Goal: Transaction & Acquisition: Download file/media

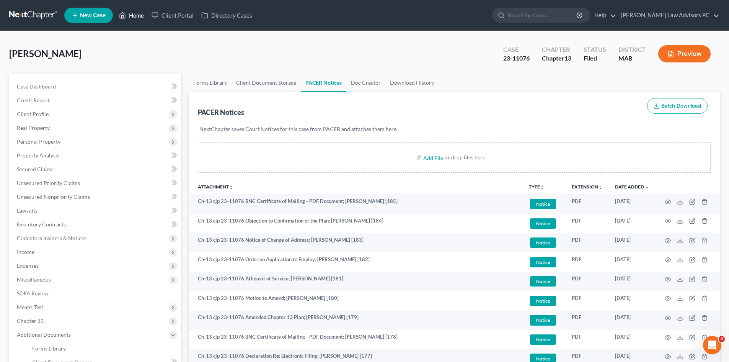
click at [138, 11] on link "Home" at bounding box center [131, 15] width 33 height 14
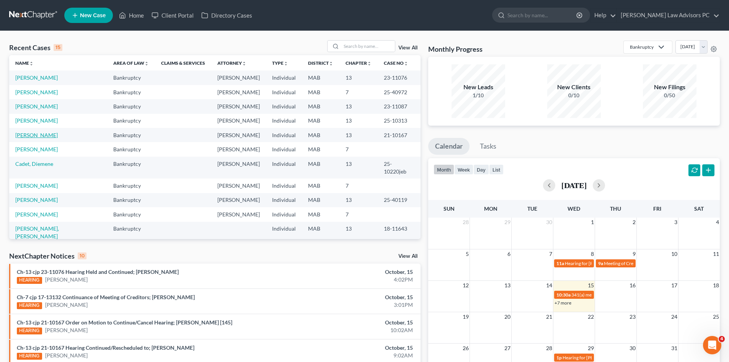
click at [39, 132] on link "[PERSON_NAME]" at bounding box center [36, 135] width 42 height 7
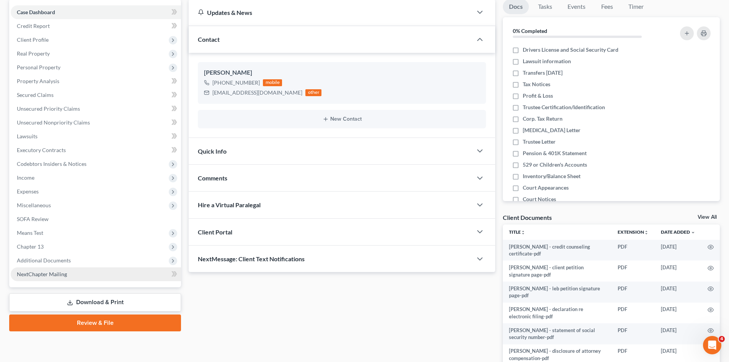
scroll to position [125, 0]
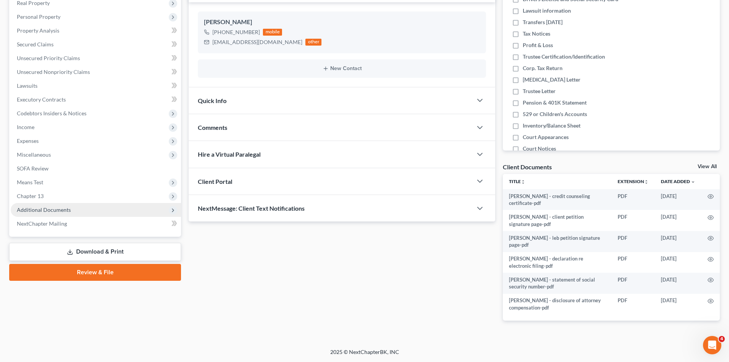
click at [42, 206] on span "Additional Documents" at bounding box center [44, 209] width 54 height 7
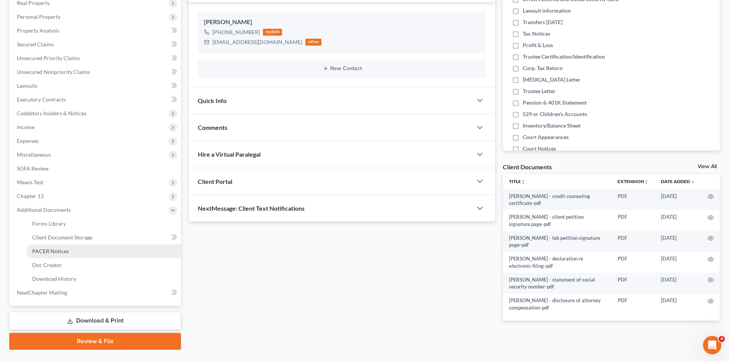
click at [51, 252] on span "PACER Notices" at bounding box center [50, 251] width 37 height 7
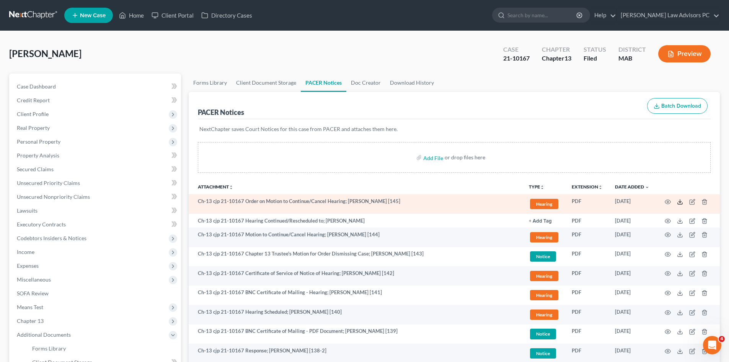
click at [678, 201] on icon at bounding box center [680, 202] width 6 height 6
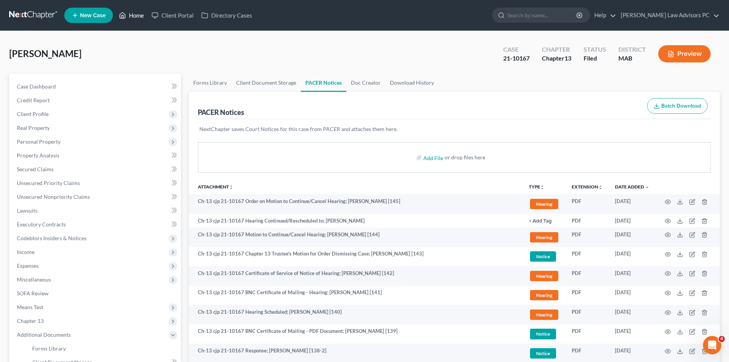
click at [129, 15] on link "Home" at bounding box center [131, 15] width 33 height 14
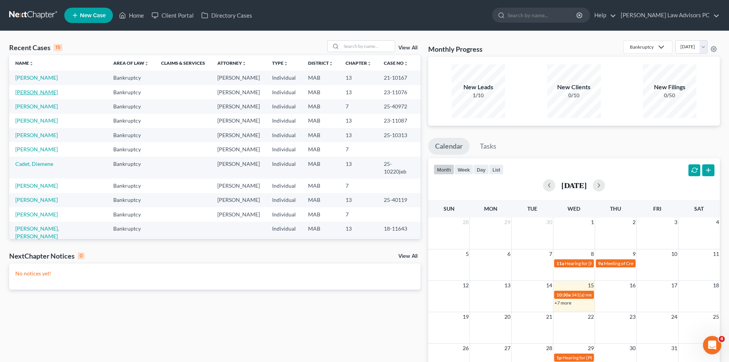
click at [49, 93] on link "[PERSON_NAME]" at bounding box center [36, 92] width 42 height 7
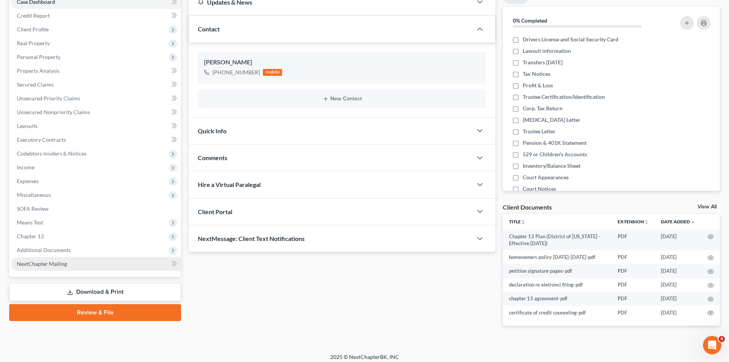
scroll to position [90, 0]
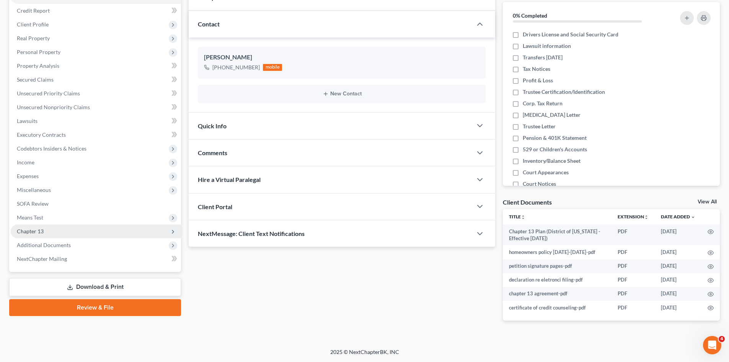
click at [34, 232] on span "Chapter 13" at bounding box center [30, 231] width 27 height 7
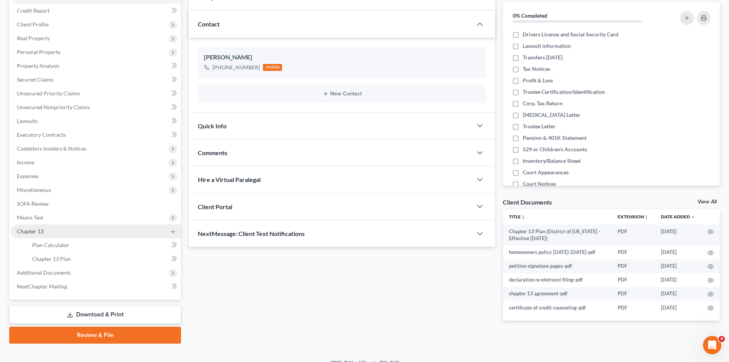
click at [37, 232] on span "Chapter 13" at bounding box center [30, 231] width 27 height 7
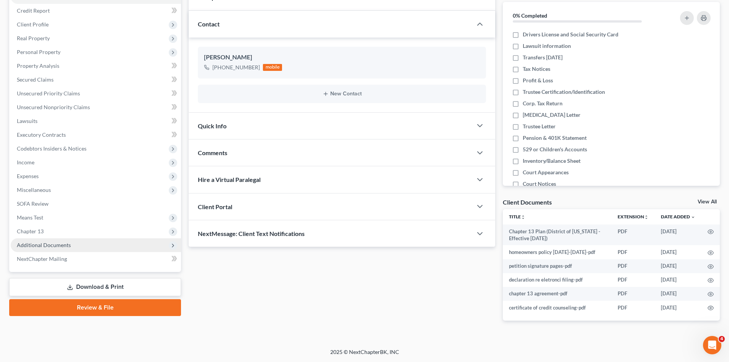
click at [42, 245] on span "Additional Documents" at bounding box center [44, 245] width 54 height 7
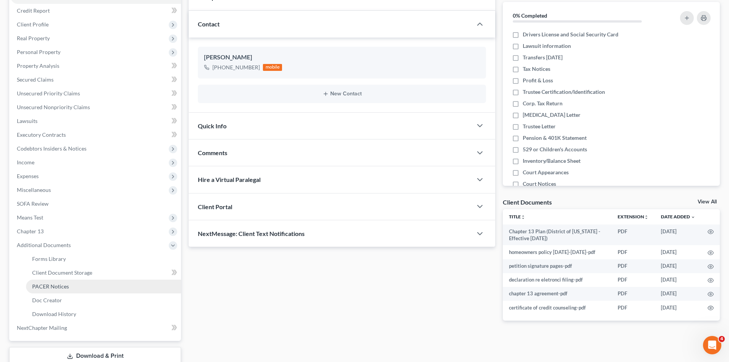
click at [57, 285] on span "PACER Notices" at bounding box center [50, 286] width 37 height 7
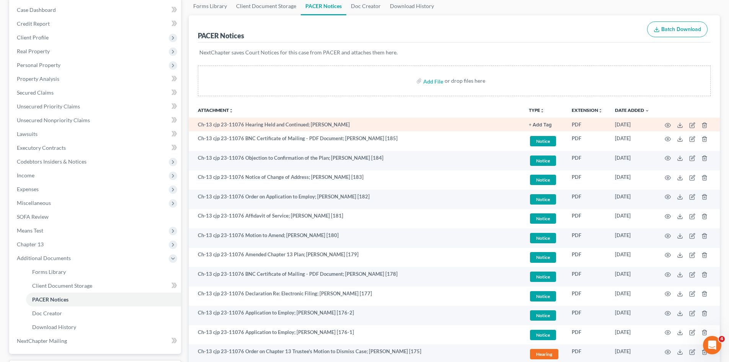
scroll to position [38, 0]
